Goal: Information Seeking & Learning: Learn about a topic

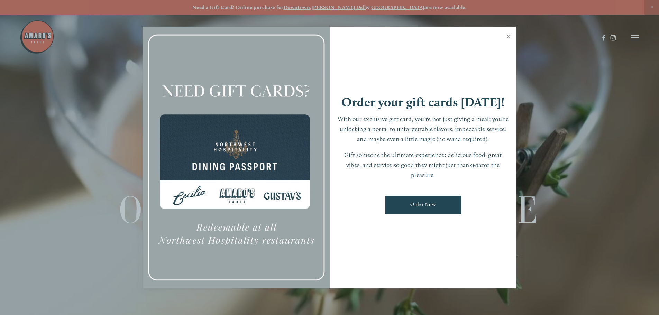
click at [507, 35] on link "Close" at bounding box center [508, 37] width 13 height 19
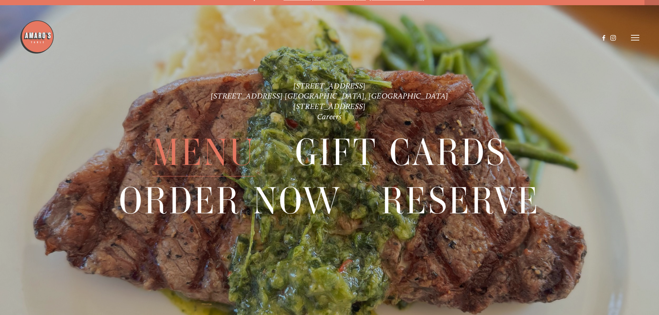
scroll to position [15, 0]
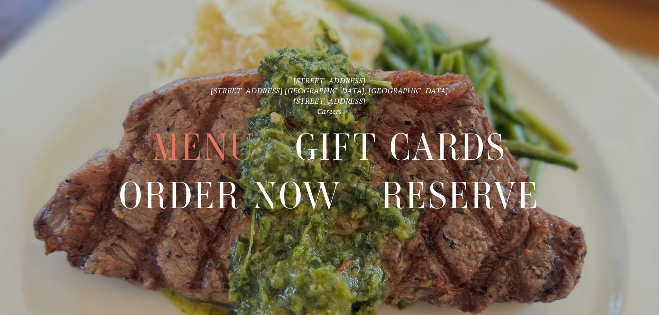
click at [213, 153] on span "Menu" at bounding box center [203, 148] width 103 height 48
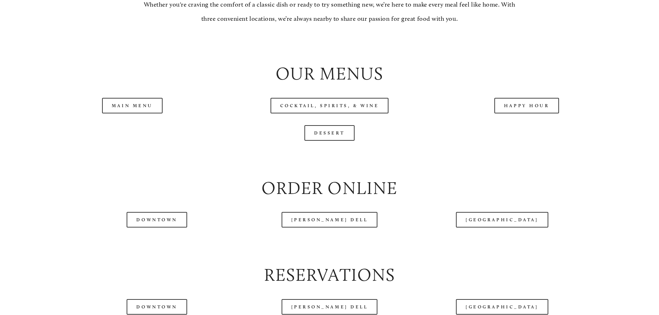
scroll to position [761, 0]
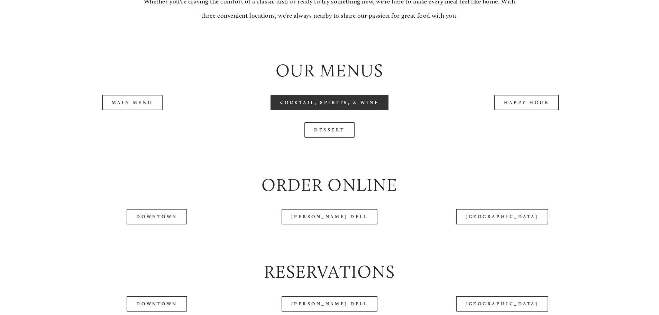
click at [356, 110] on link "Cocktail, Spirits, & Wine" at bounding box center [330, 103] width 118 height 16
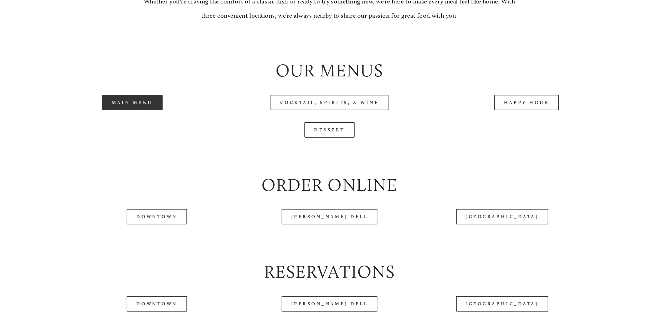
click at [133, 110] on link "Main Menu" at bounding box center [132, 103] width 61 height 16
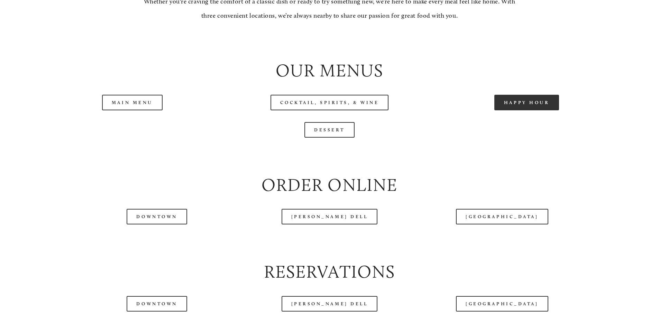
click at [533, 110] on link "Happy Hour" at bounding box center [527, 103] width 65 height 16
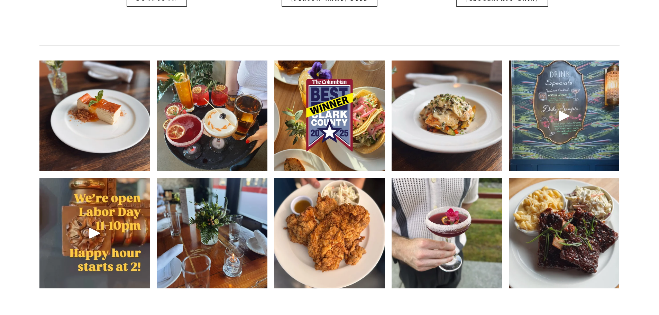
scroll to position [1073, 0]
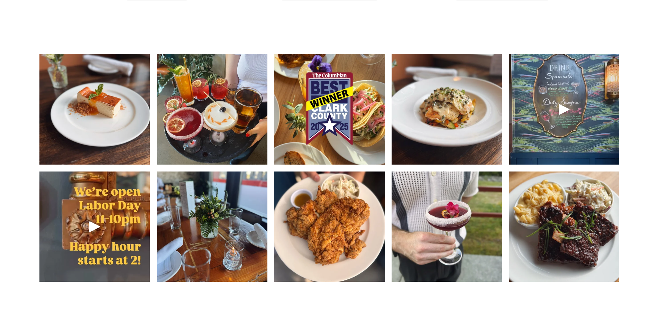
click at [571, 115] on div at bounding box center [564, 109] width 110 height 110
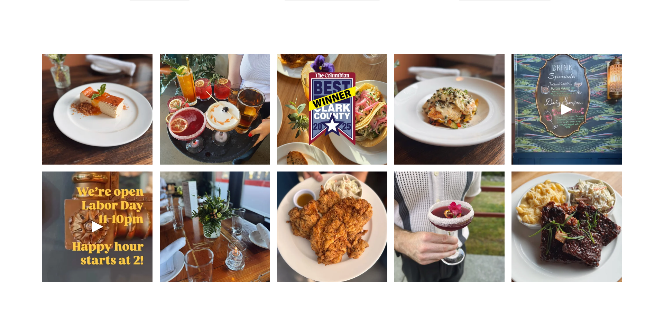
scroll to position [1055, 0]
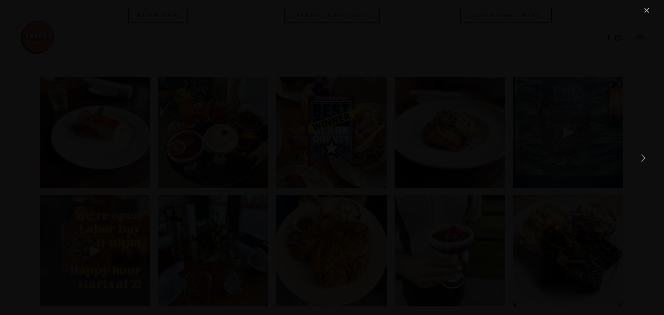
drag, startPoint x: 646, startPoint y: 7, endPoint x: 522, endPoint y: 85, distance: 147.6
click at [522, 85] on div "Gallery" at bounding box center [332, 157] width 664 height 315
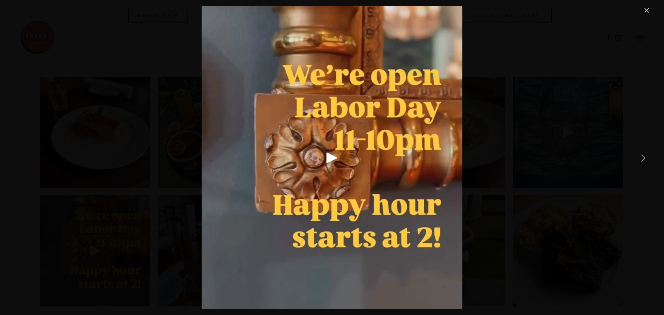
click at [649, 157] on link "Next Item" at bounding box center [643, 157] width 15 height 15
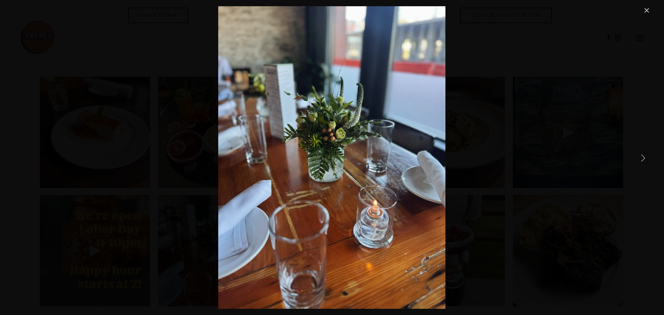
click at [649, 157] on link "Next Item" at bounding box center [643, 157] width 15 height 15
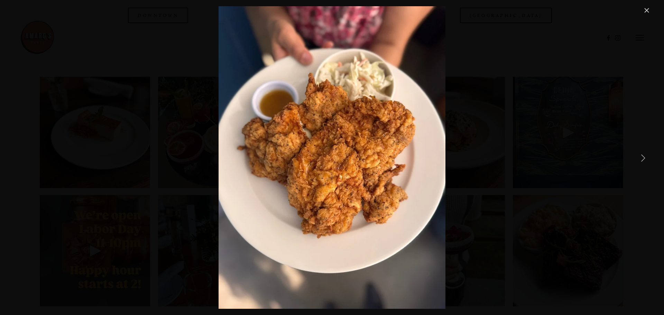
click at [649, 157] on link "Next Item" at bounding box center [643, 157] width 15 height 15
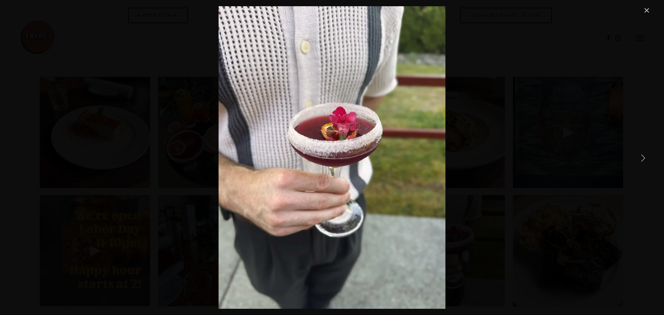
click at [649, 157] on link "Next Item" at bounding box center [643, 157] width 15 height 15
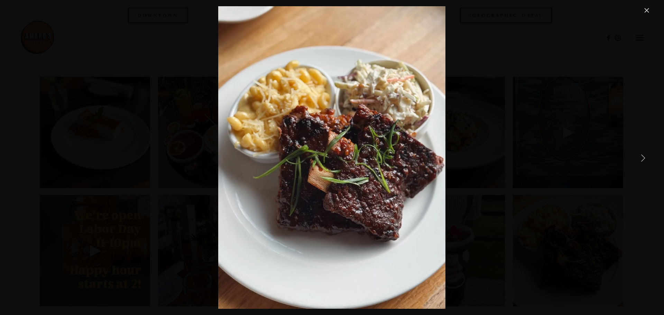
click at [649, 157] on link "Next Item" at bounding box center [643, 157] width 15 height 15
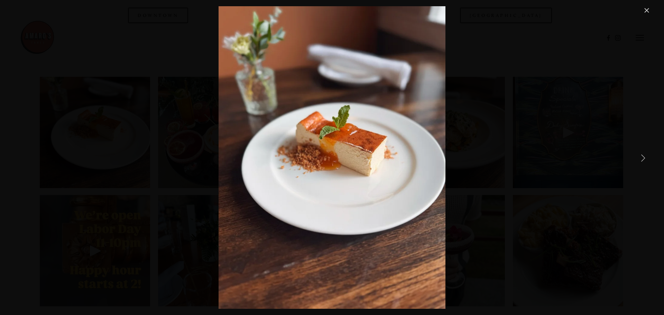
click at [649, 157] on link "Next Item" at bounding box center [643, 157] width 15 height 15
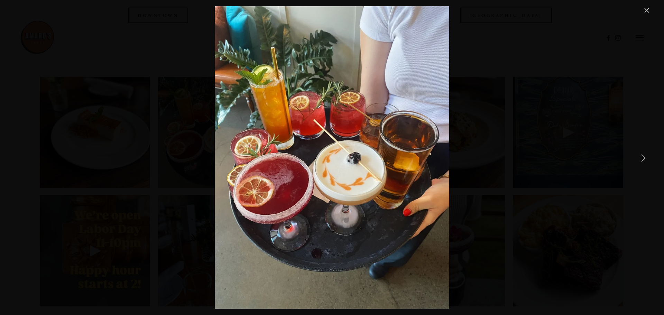
click at [649, 157] on link "Next Item" at bounding box center [643, 157] width 15 height 15
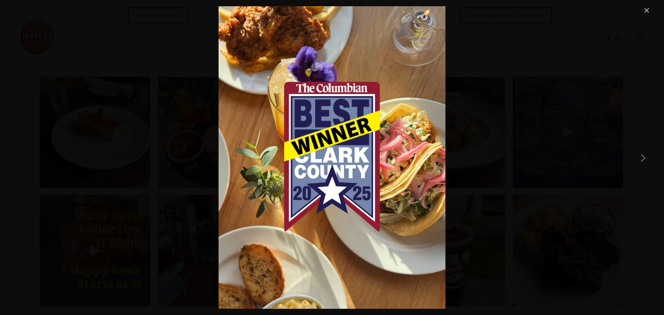
click at [649, 157] on link "Next Item" at bounding box center [643, 157] width 15 height 15
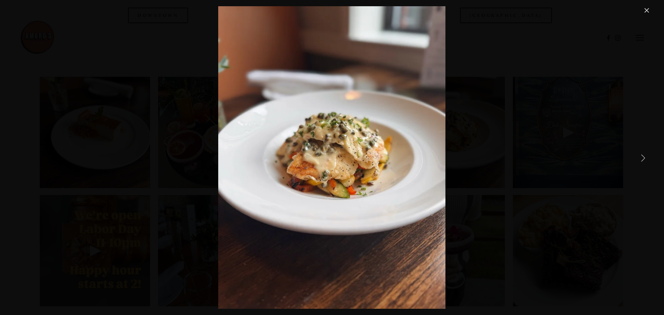
click at [649, 157] on link "Next Item" at bounding box center [643, 157] width 15 height 15
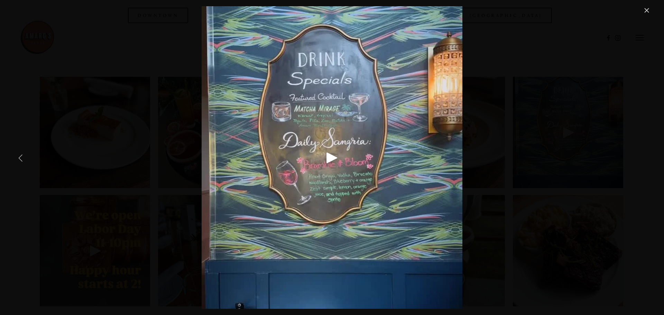
click at [330, 156] on div "Play" at bounding box center [332, 157] width 17 height 17
